Goal: Information Seeking & Learning: Learn about a topic

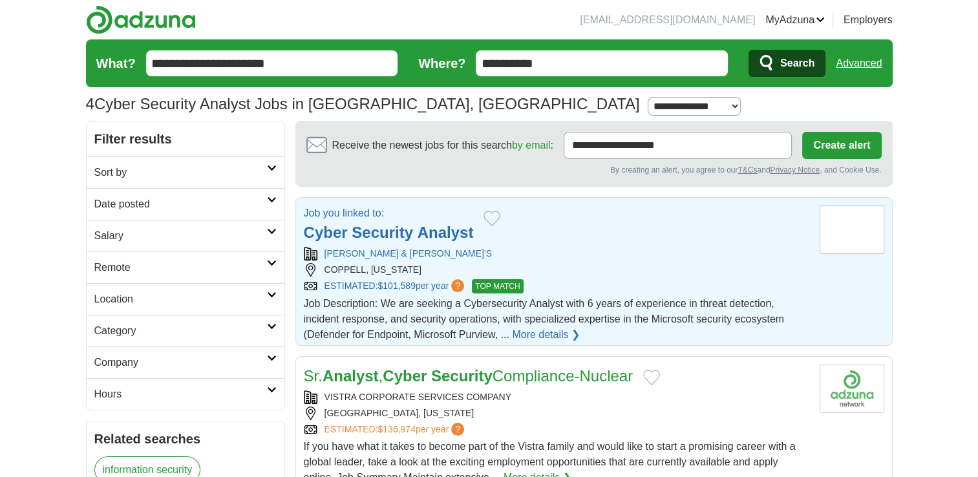
click at [548, 336] on link "More details ❯" at bounding box center [546, 335] width 68 height 16
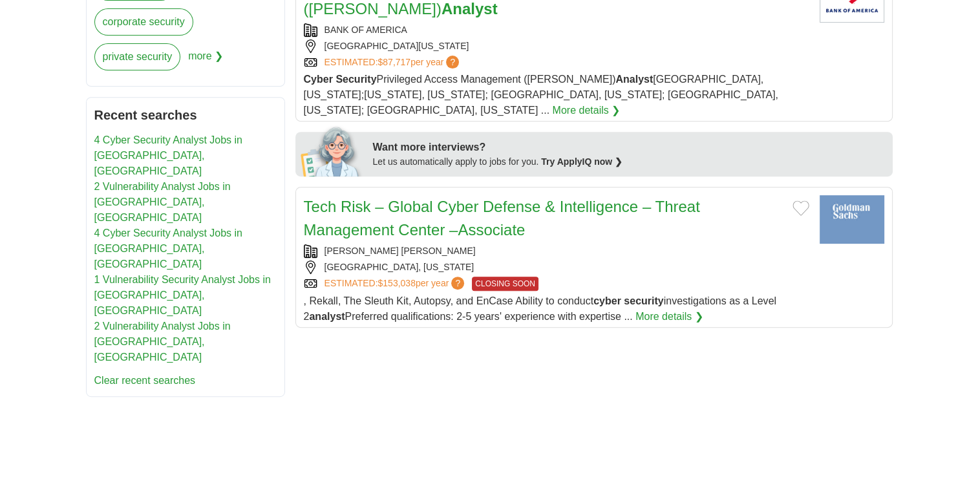
scroll to position [517, 0]
click at [134, 182] on link "2 Vulnerability Analyst Jobs in [GEOGRAPHIC_DATA], [GEOGRAPHIC_DATA]" at bounding box center [162, 203] width 136 height 42
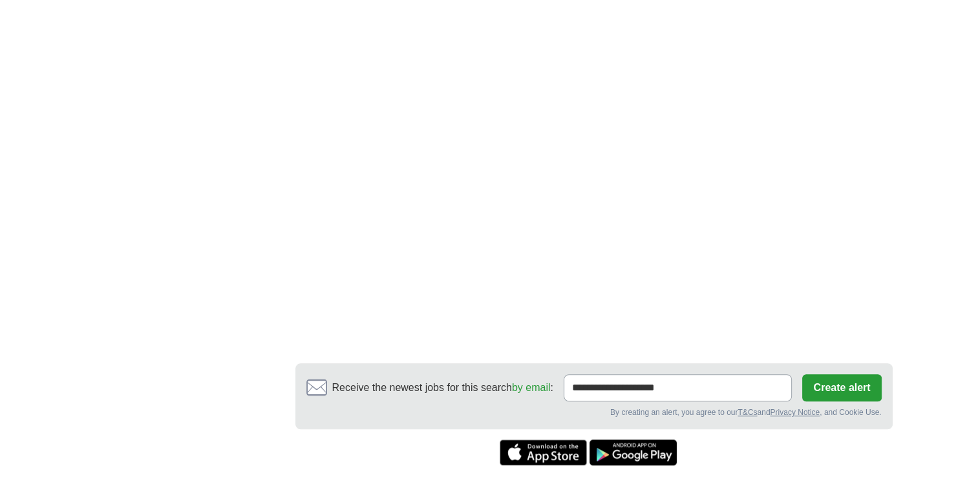
scroll to position [853, 0]
